Goal: Navigation & Orientation: Find specific page/section

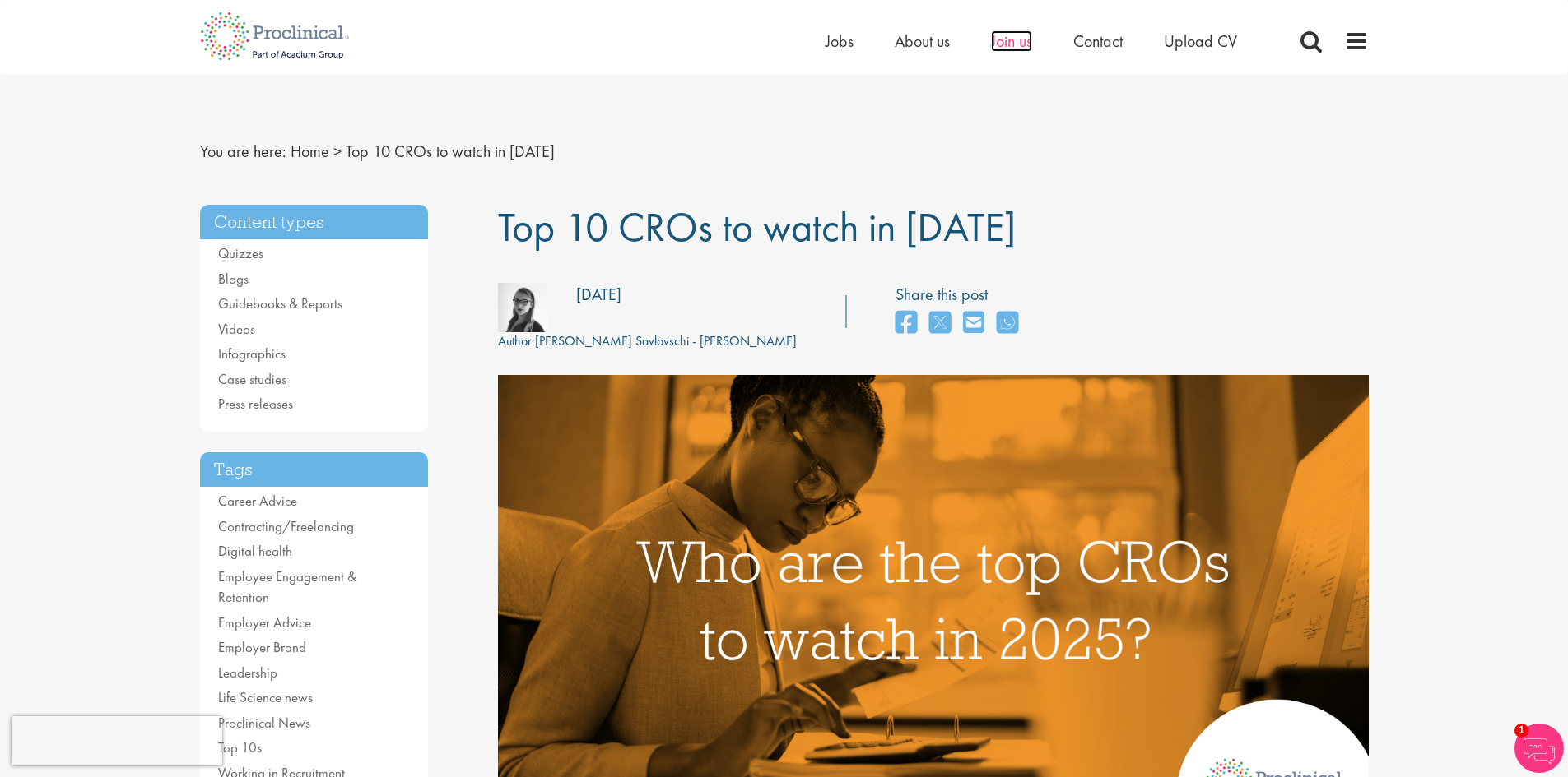
click at [1005, 43] on span "Join us" at bounding box center [1012, 42] width 42 height 22
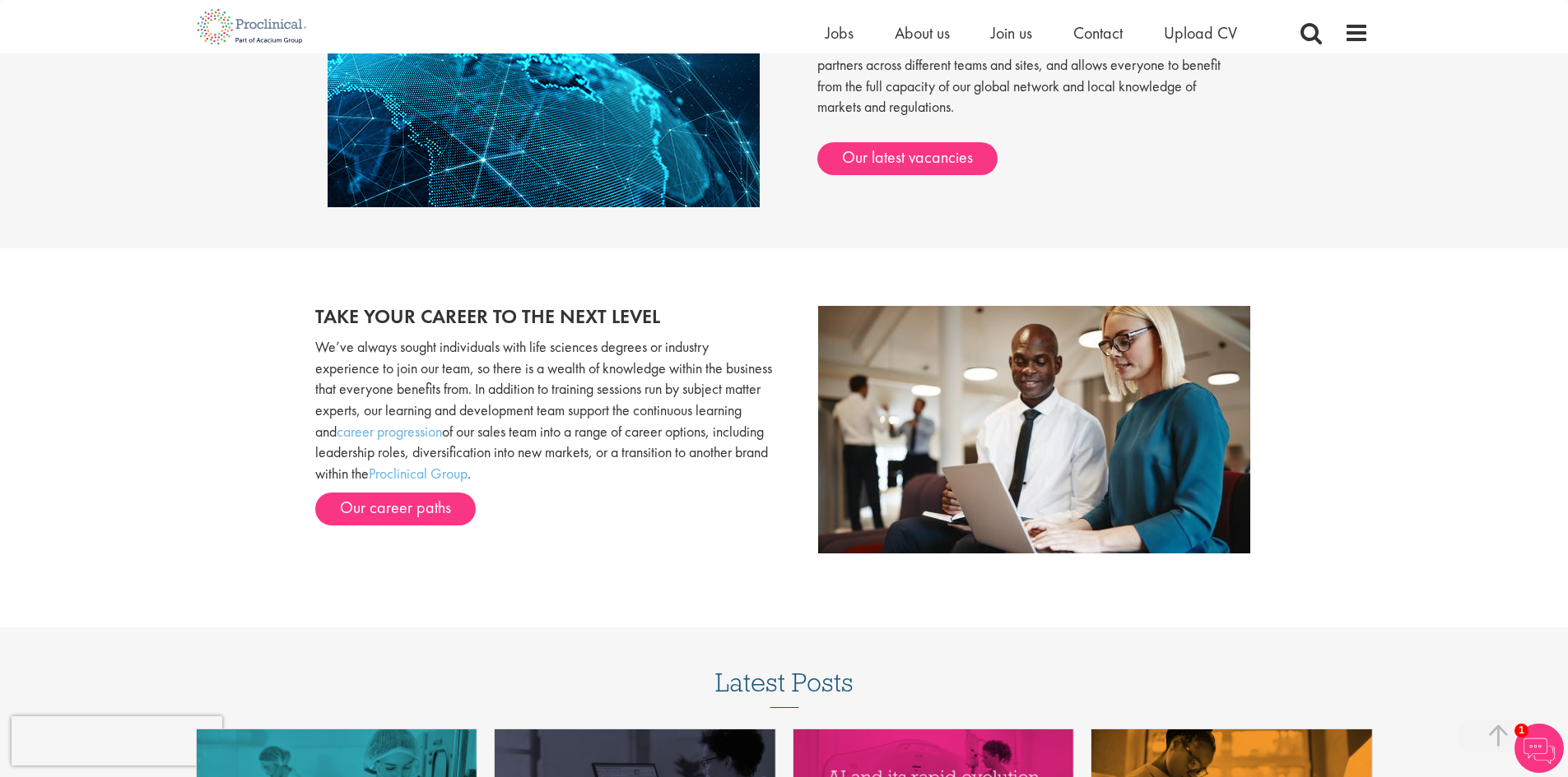
scroll to position [1532, 0]
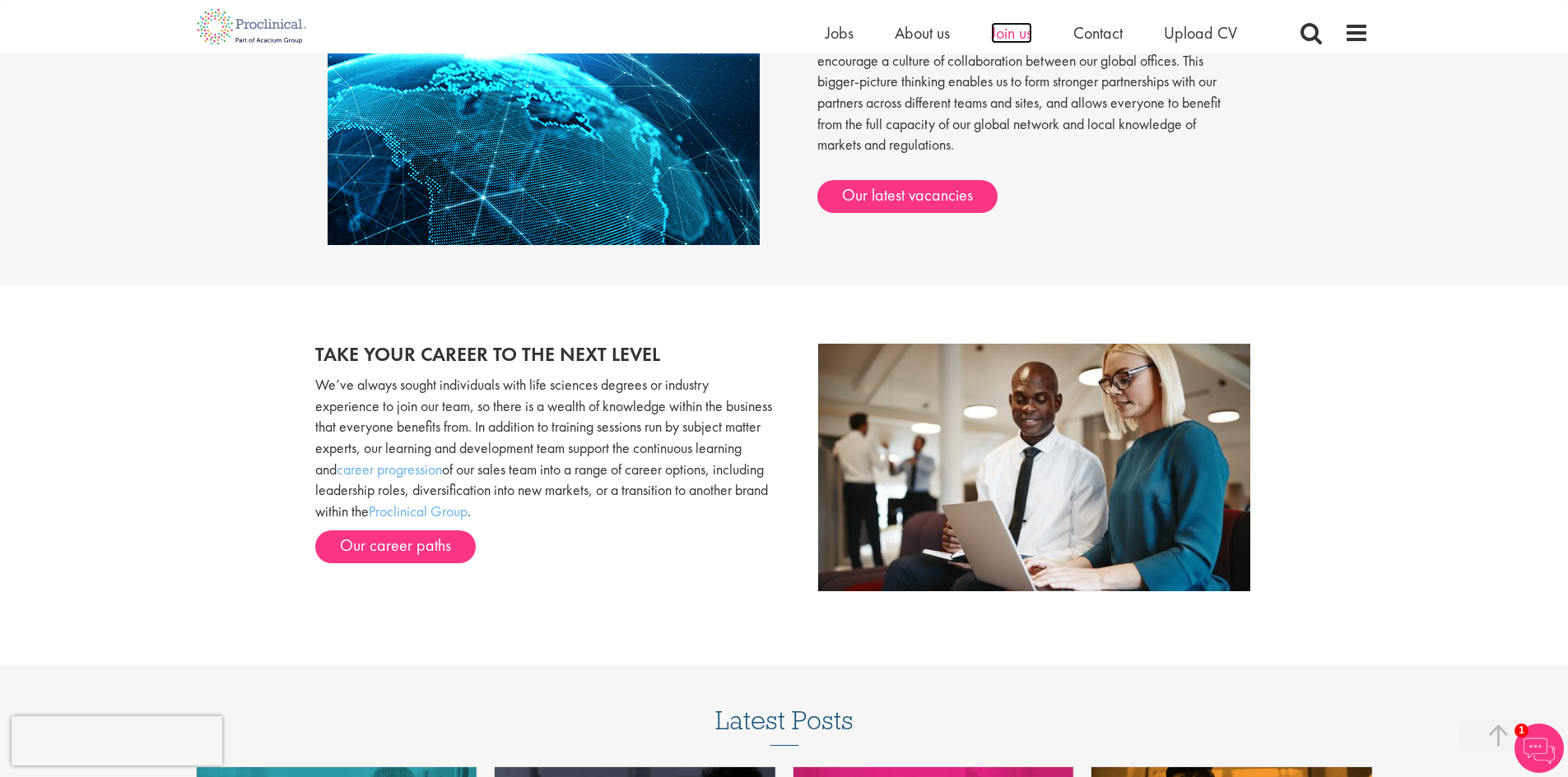
click at [1011, 33] on span "Join us" at bounding box center [1012, 33] width 42 height 22
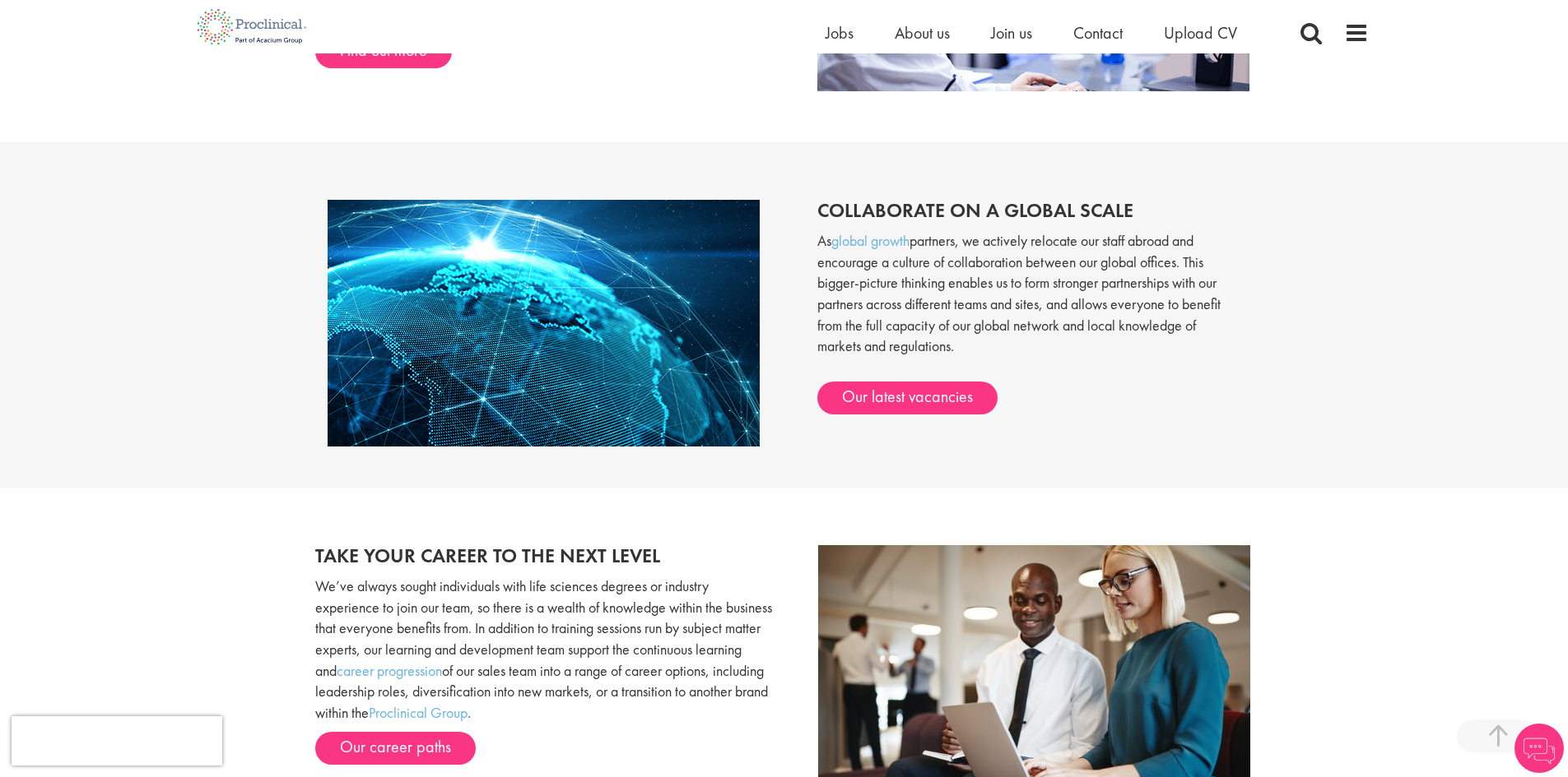
scroll to position [1481, 0]
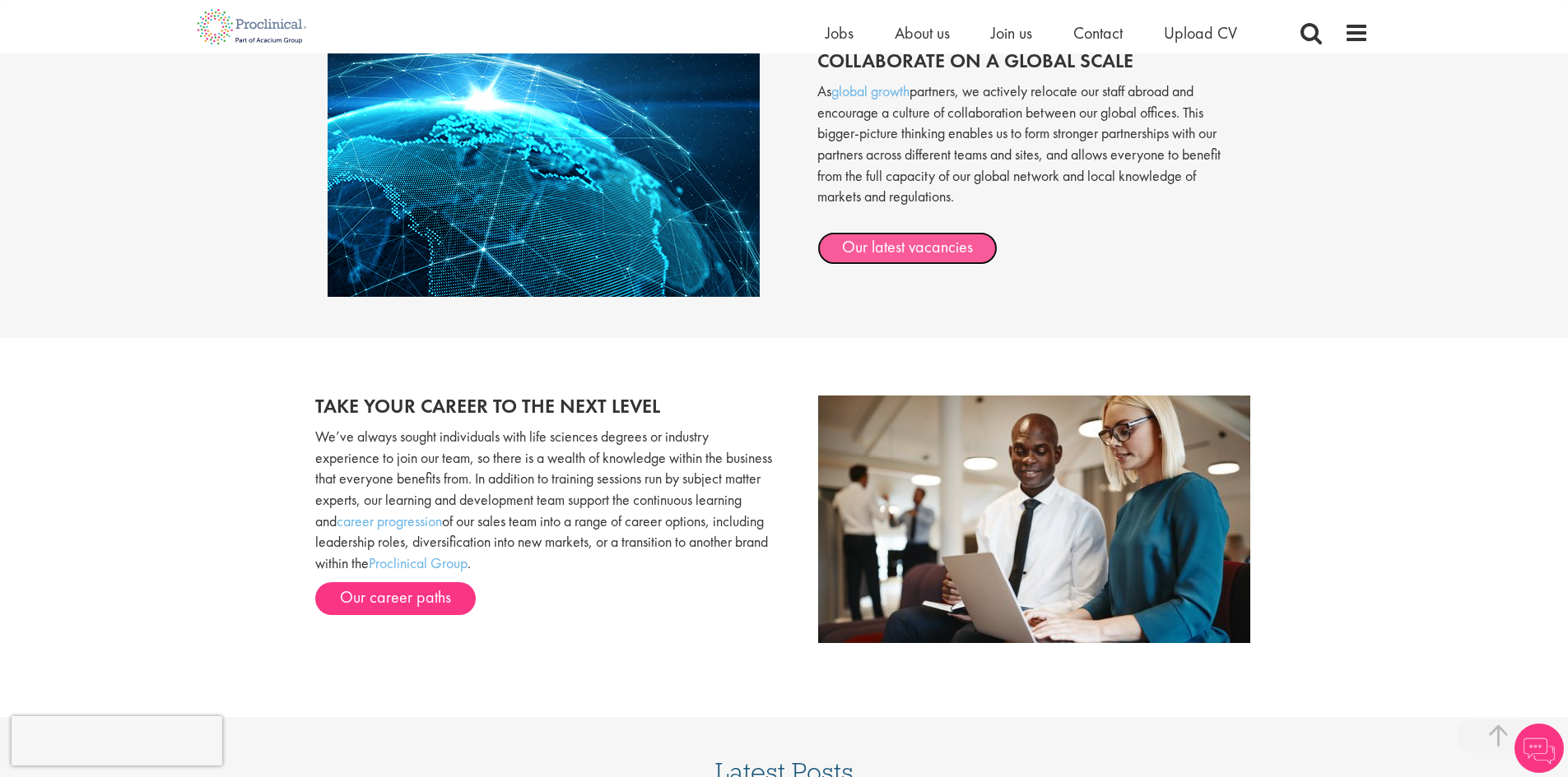
click at [927, 255] on link "Our latest vacancies" at bounding box center [907, 248] width 180 height 33
